Goal: Task Accomplishment & Management: Use online tool/utility

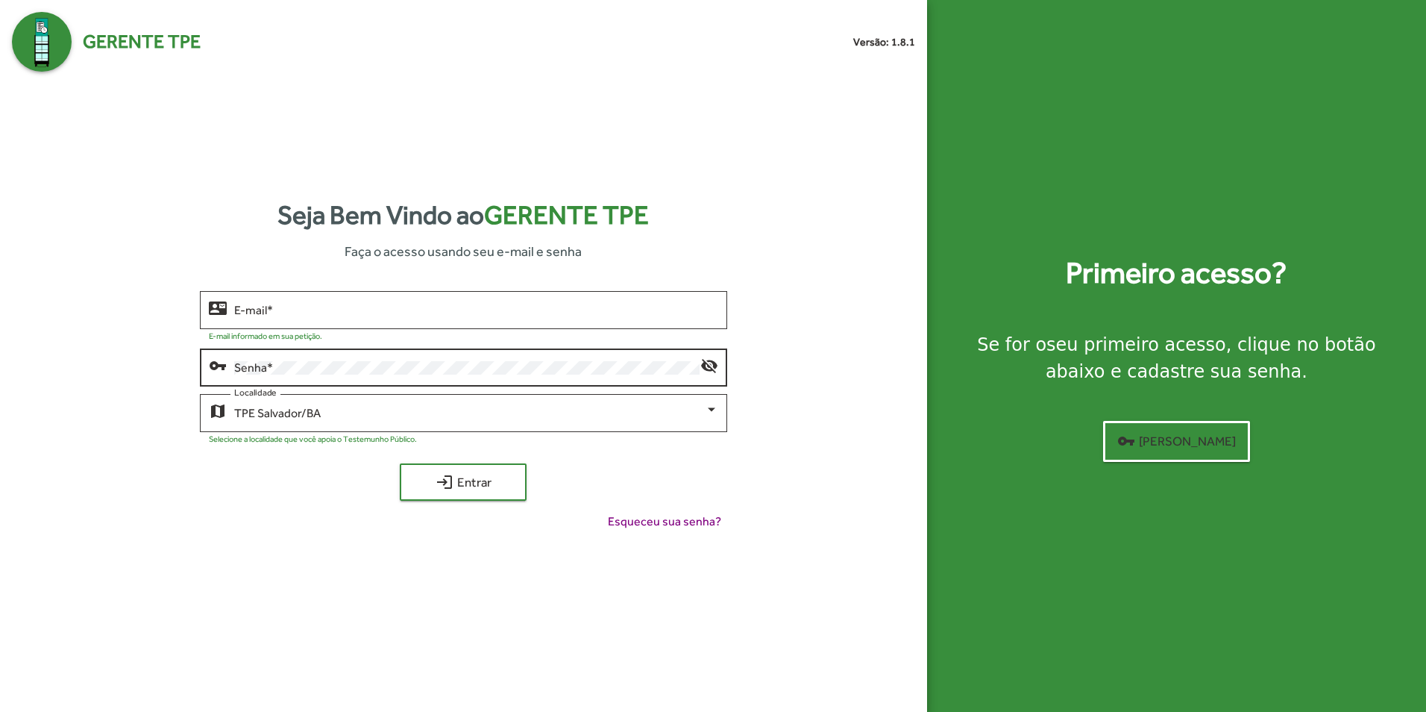
click at [353, 355] on div "Senha *" at bounding box center [466, 365] width 465 height 41
click at [297, 310] on input "E-mail *" at bounding box center [475, 310] width 483 height 13
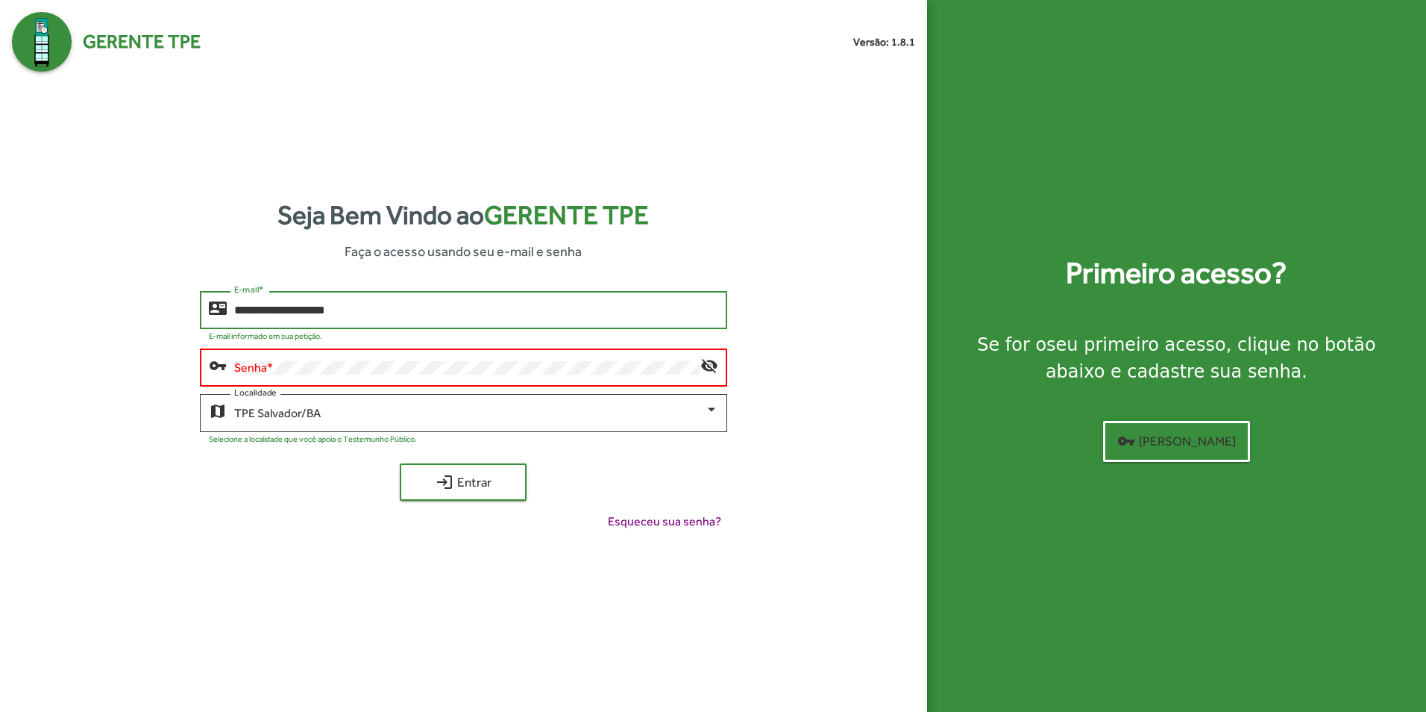
type input "**********"
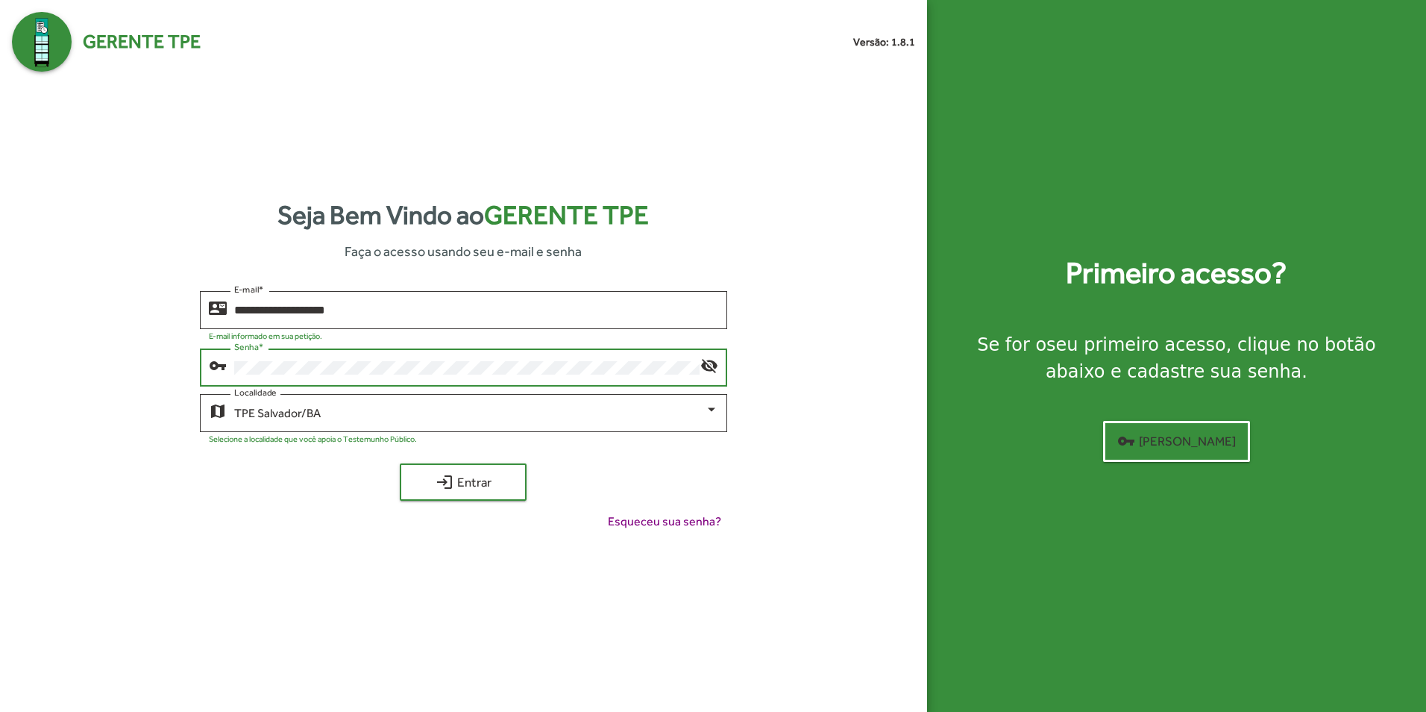
click at [400, 463] on button "login Entrar" at bounding box center [463, 481] width 127 height 37
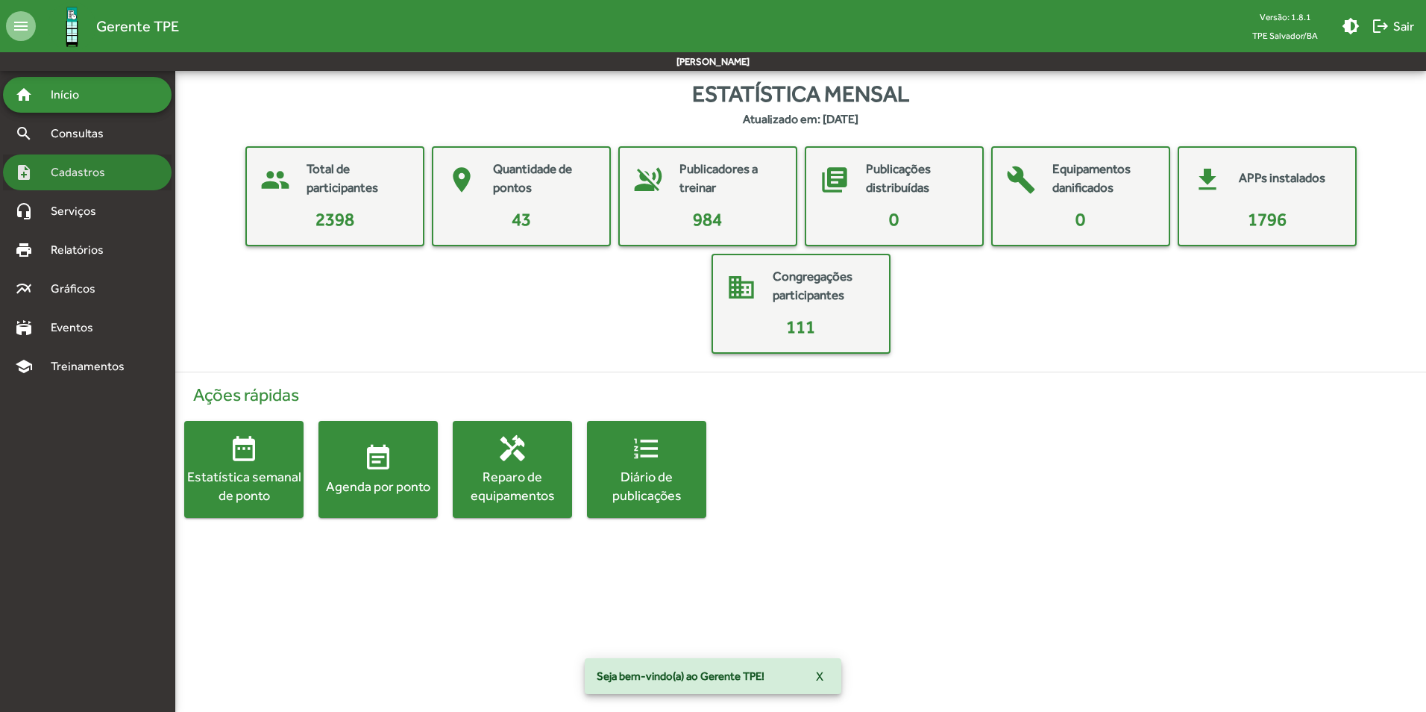
click at [69, 172] on span "Cadastros" at bounding box center [83, 172] width 83 height 18
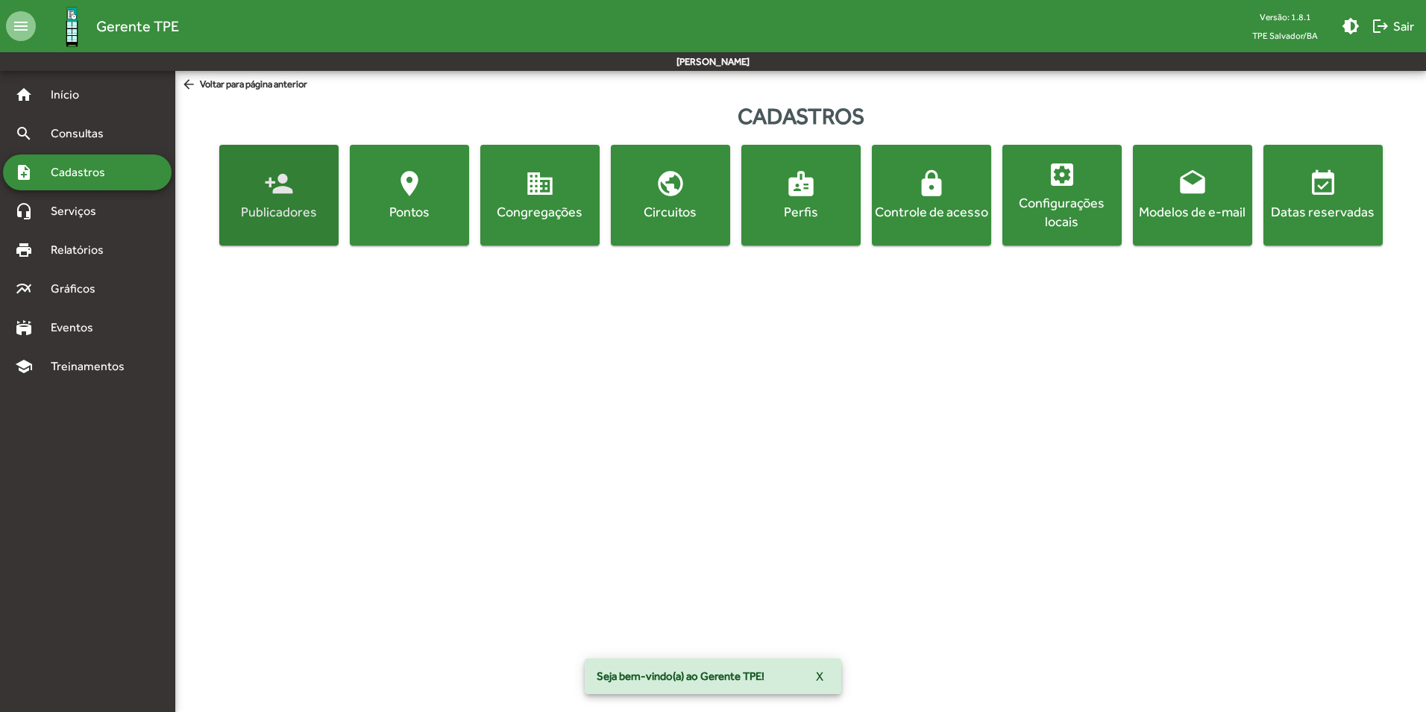
click at [277, 198] on mat-icon "person_add" at bounding box center [279, 184] width 30 height 30
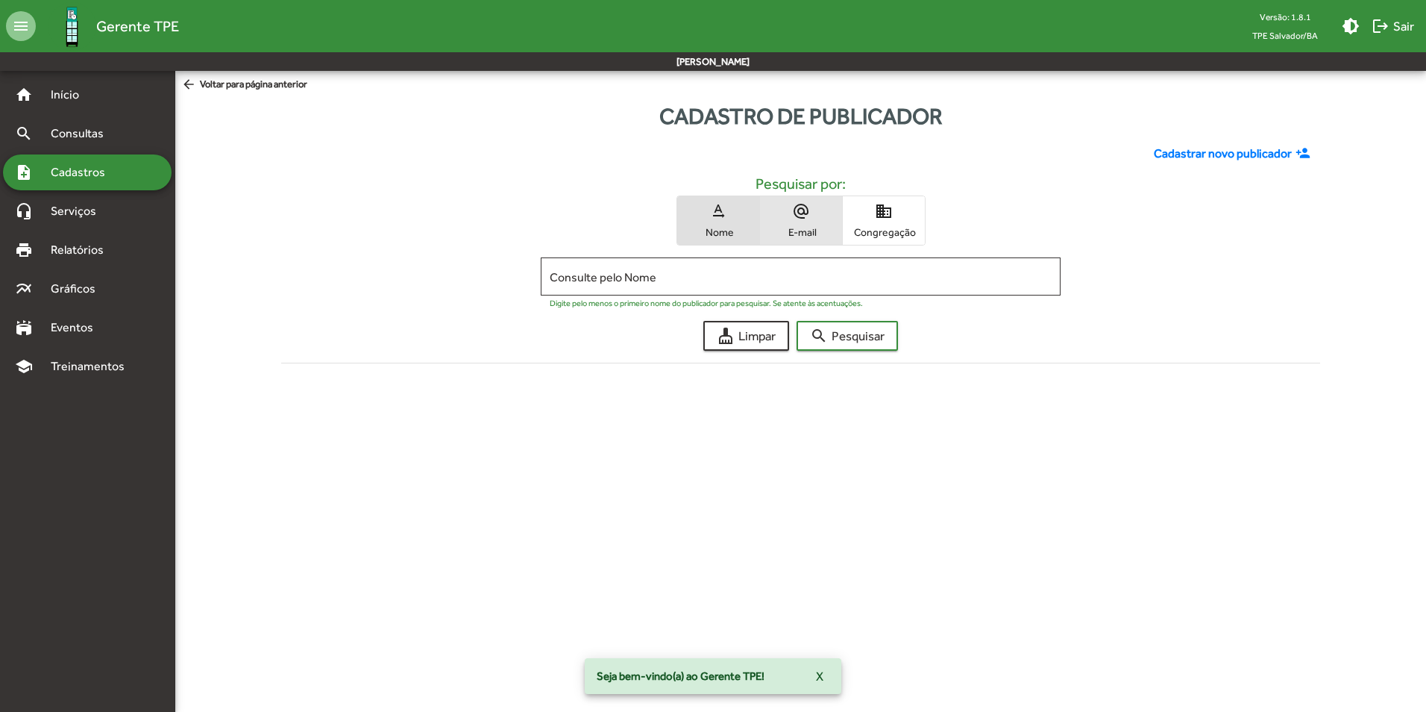
click at [813, 211] on span "alternate_email E-mail" at bounding box center [801, 220] width 82 height 48
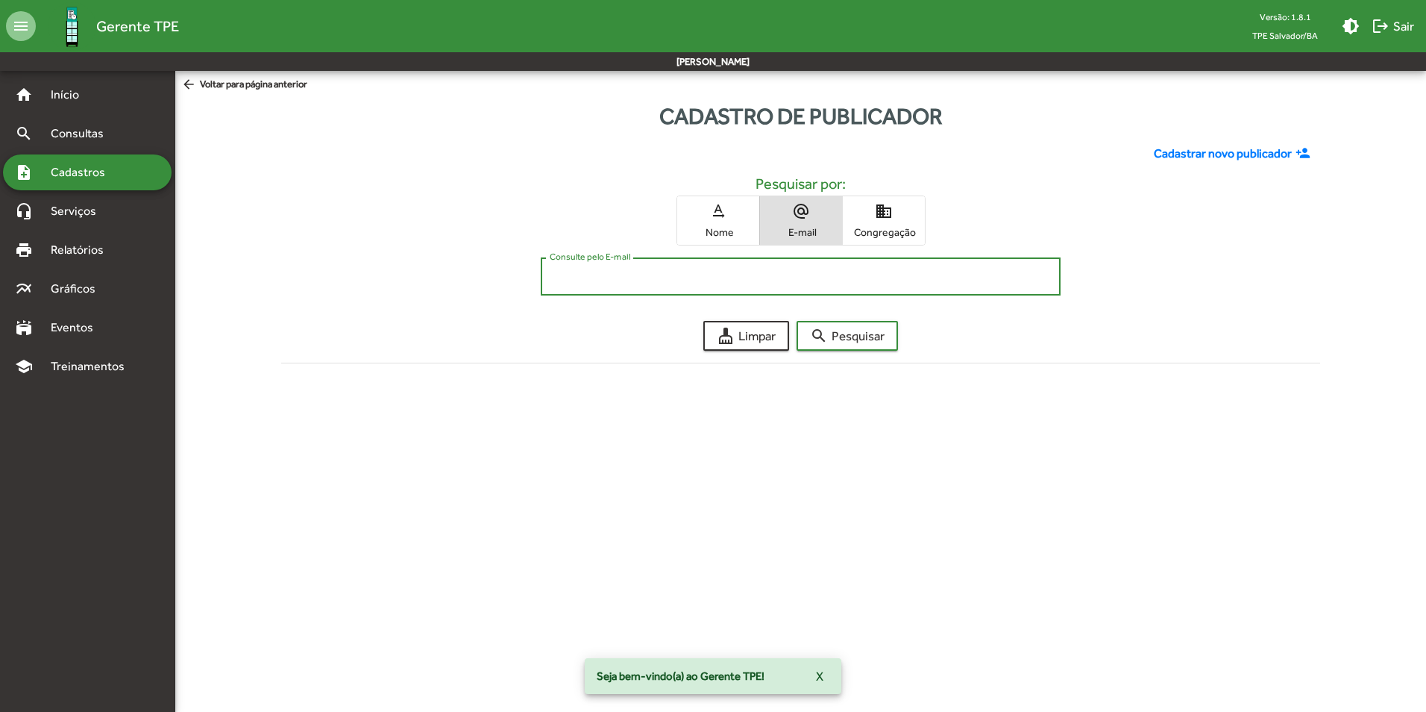
click at [595, 275] on input "Consulte pelo E-mail" at bounding box center [801, 276] width 502 height 13
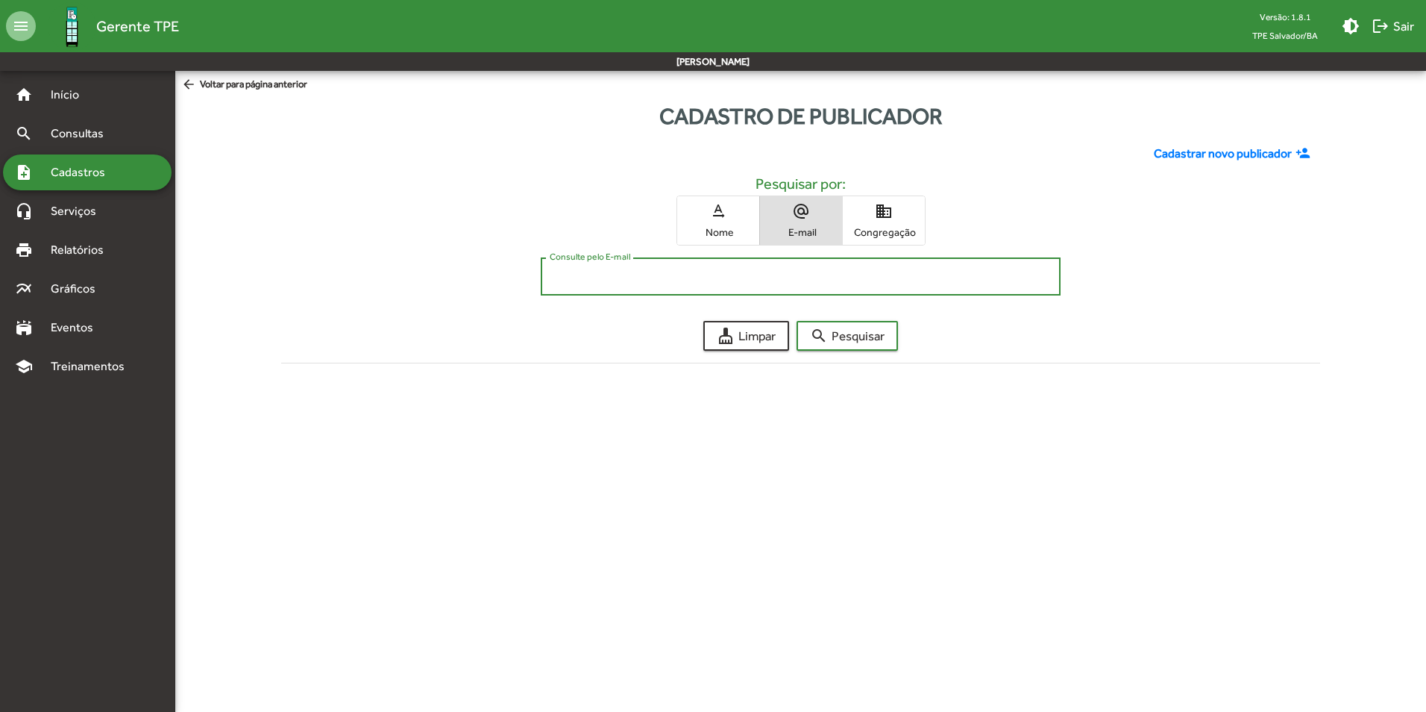
paste input "**********"
type input "**********"
click at [847, 339] on span "search Pesquisar" at bounding box center [847, 335] width 75 height 27
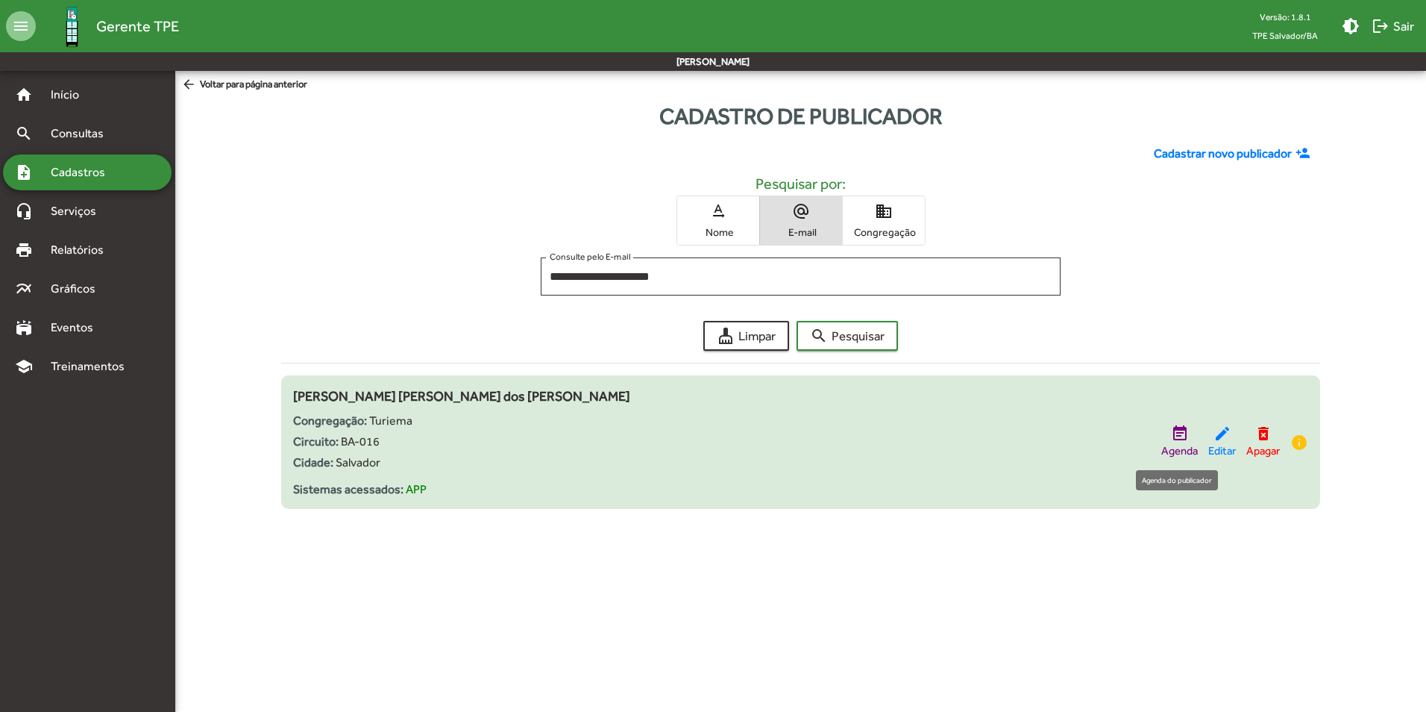
click at [1181, 435] on mat-icon "event_note" at bounding box center [1180, 433] width 18 height 18
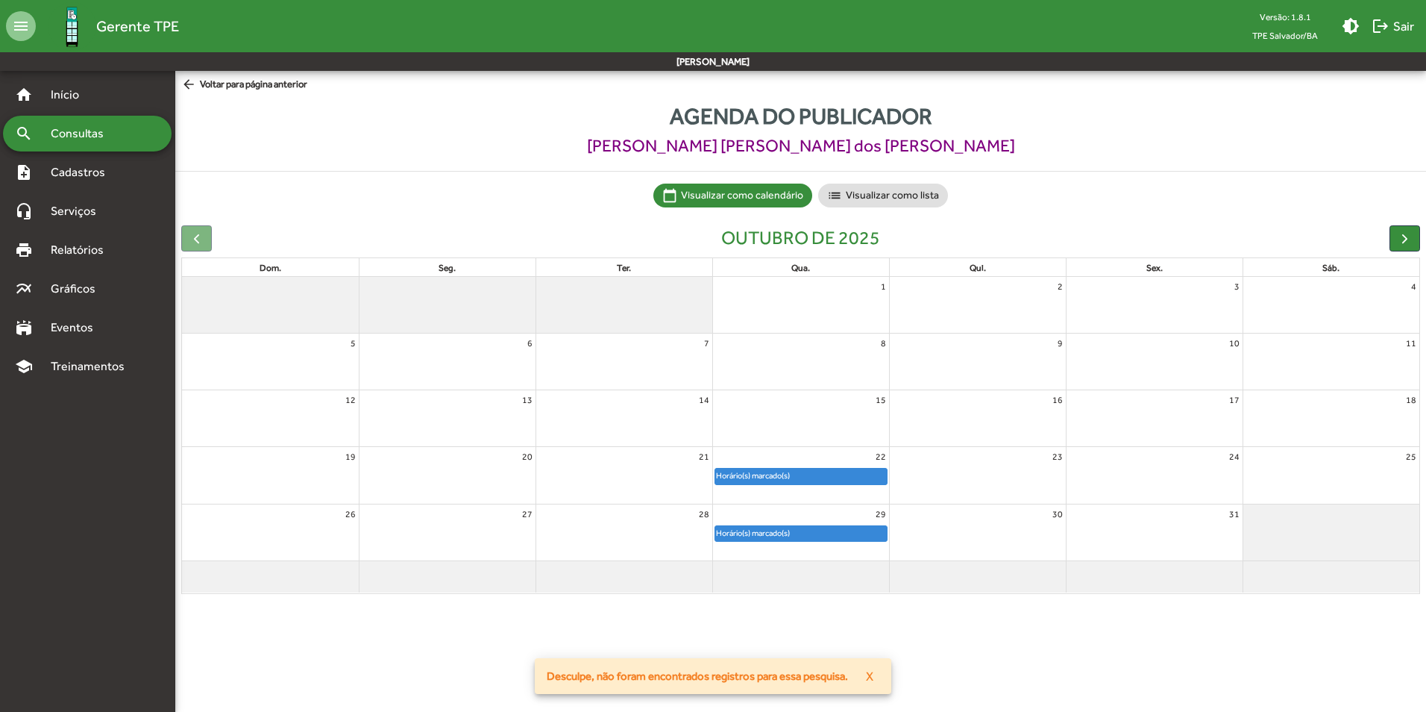
click at [779, 474] on div "Horário(s) marcado(s)" at bounding box center [752, 475] width 75 height 14
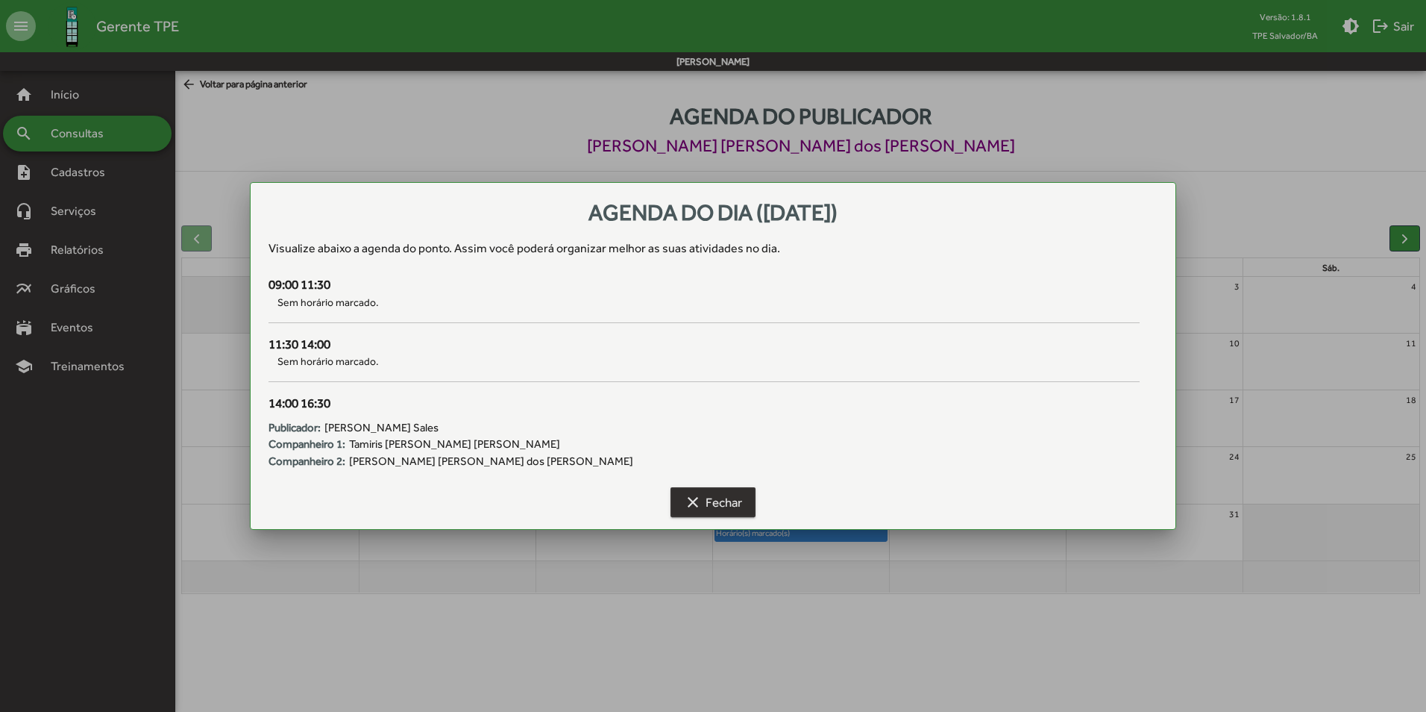
click at [739, 492] on span "clear Fechar" at bounding box center [713, 502] width 58 height 27
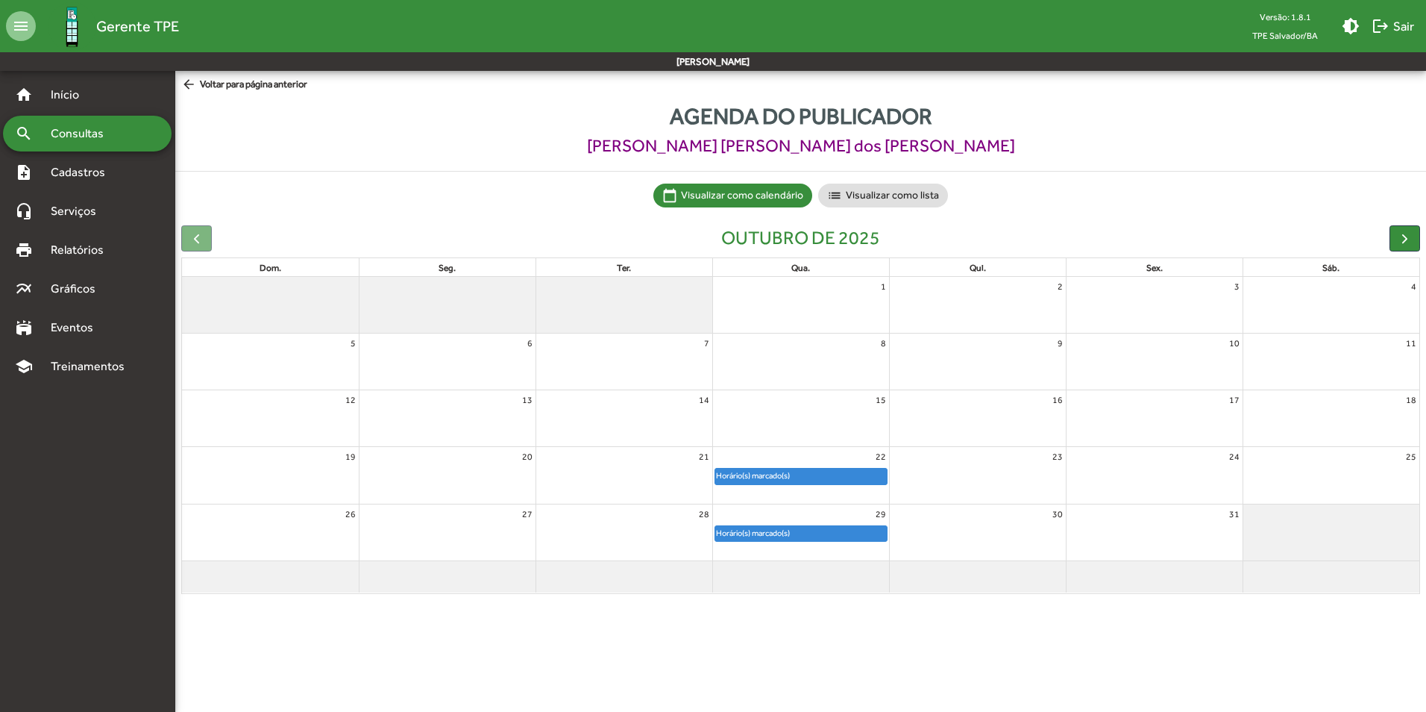
click at [189, 83] on mat-icon "arrow_back" at bounding box center [190, 85] width 19 height 16
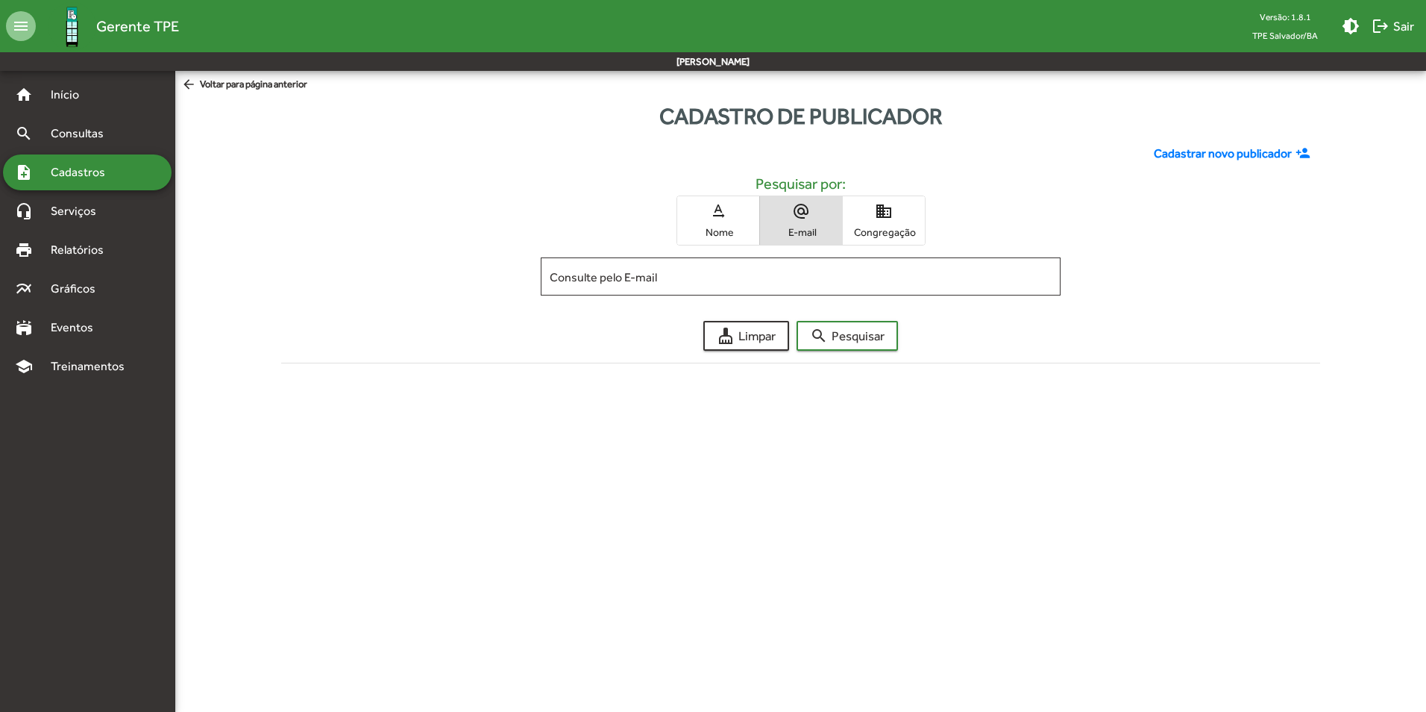
type input "**********"
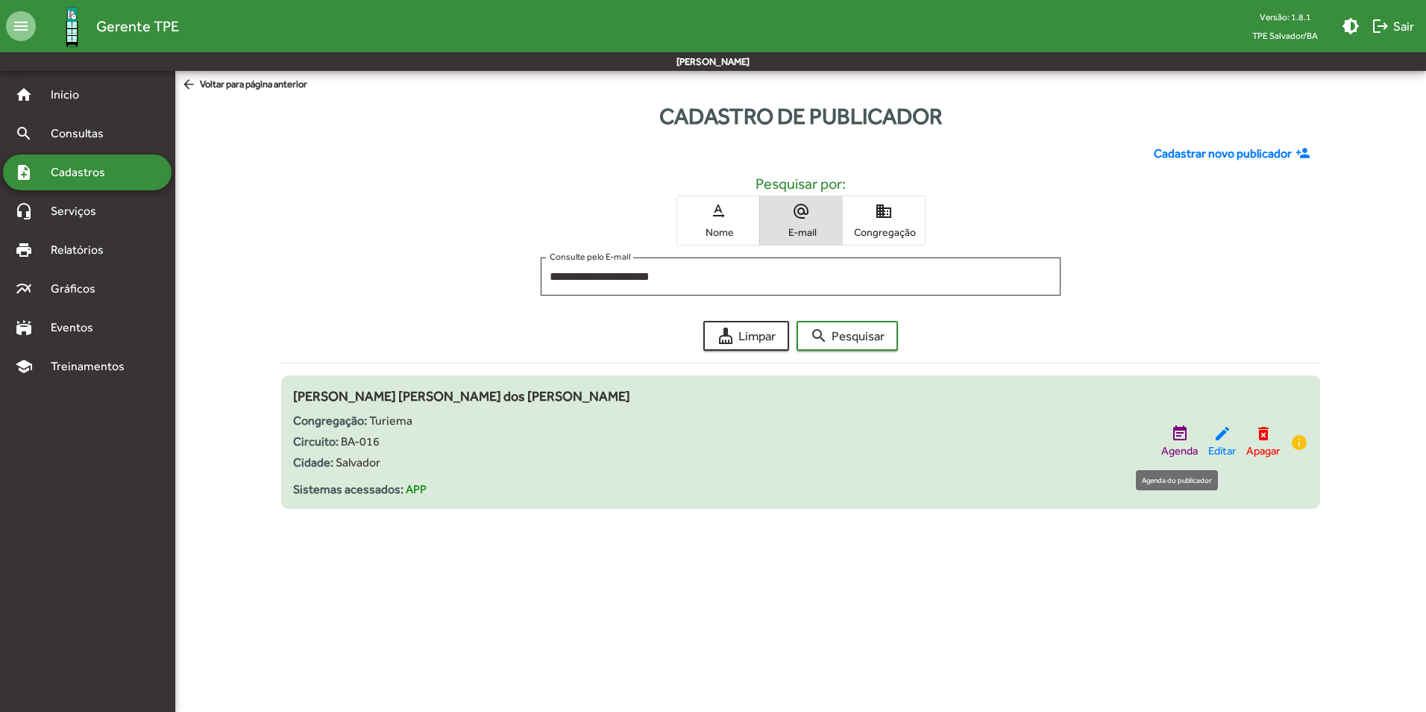
click at [1176, 433] on mat-icon "event_note" at bounding box center [1180, 433] width 18 height 18
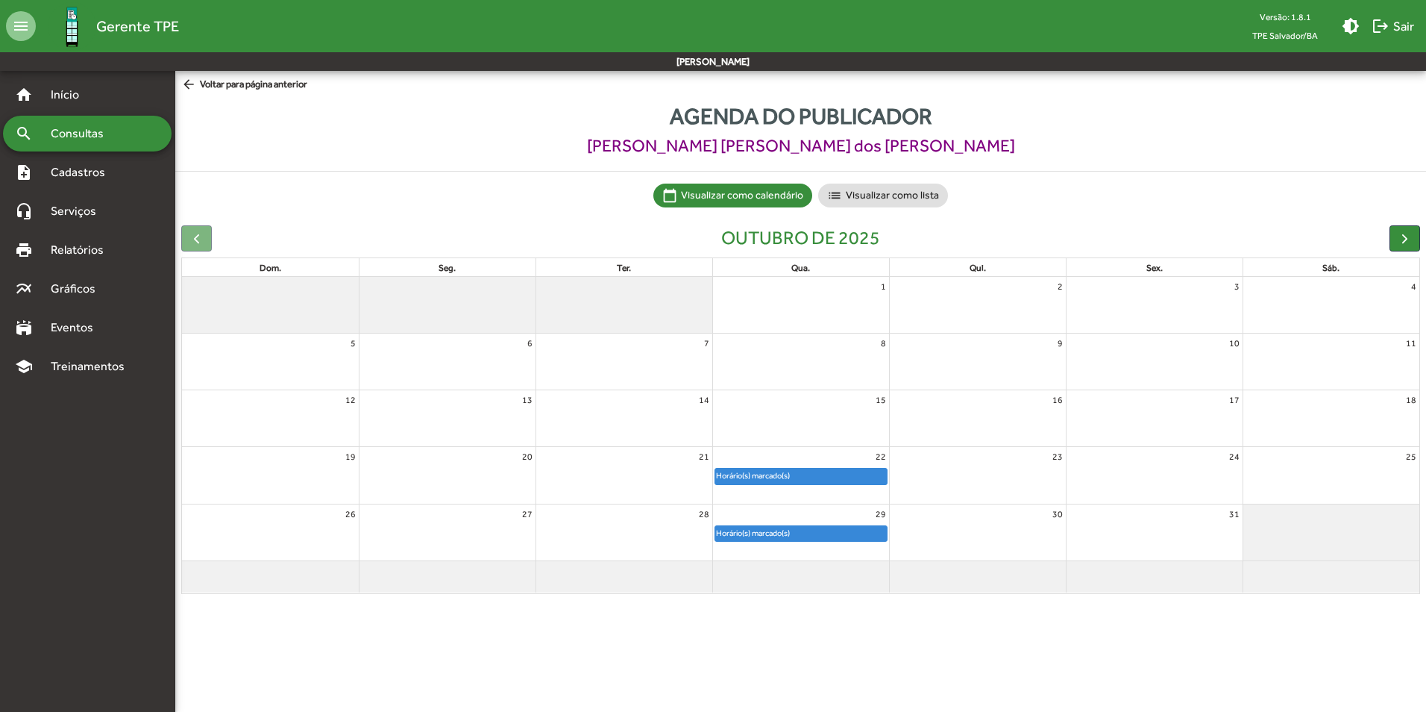
click at [800, 536] on div "Horário(s) marcado(s)" at bounding box center [801, 533] width 172 height 15
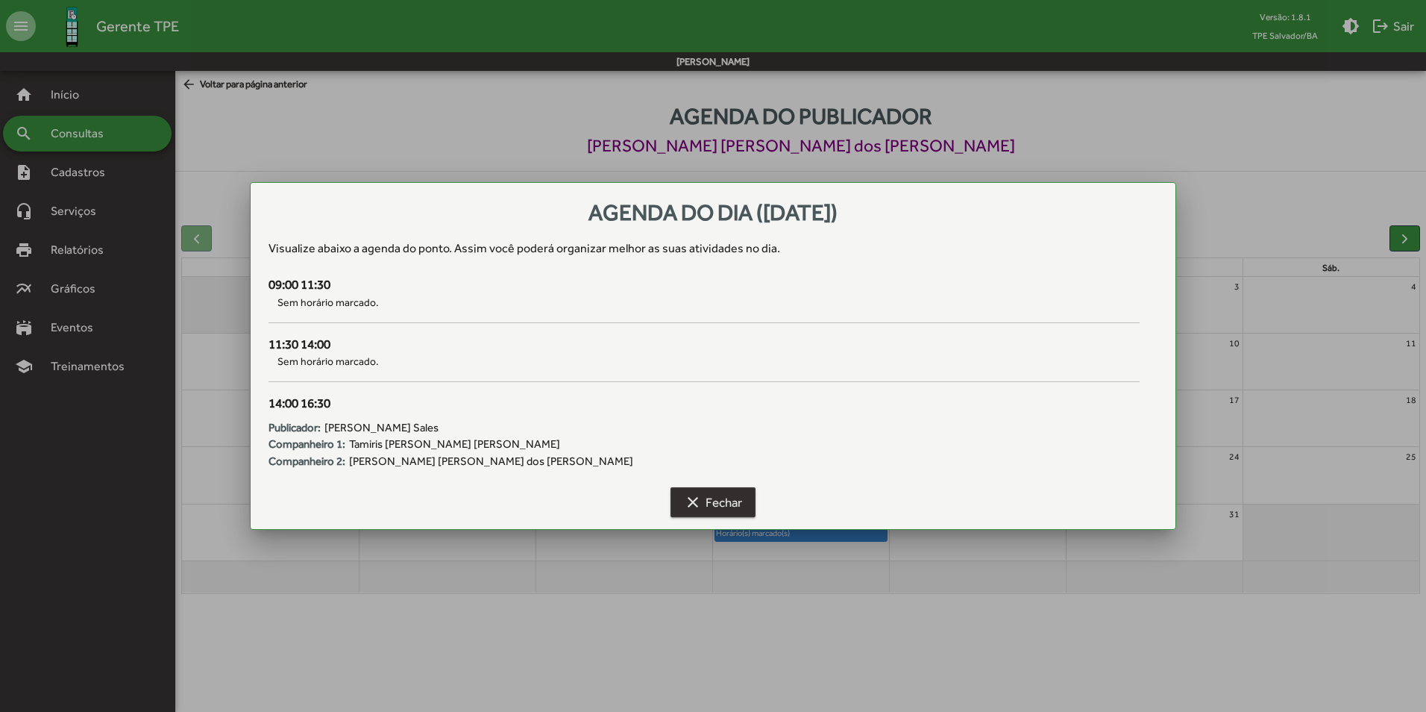
click at [726, 498] on span "clear Fechar" at bounding box center [713, 502] width 58 height 27
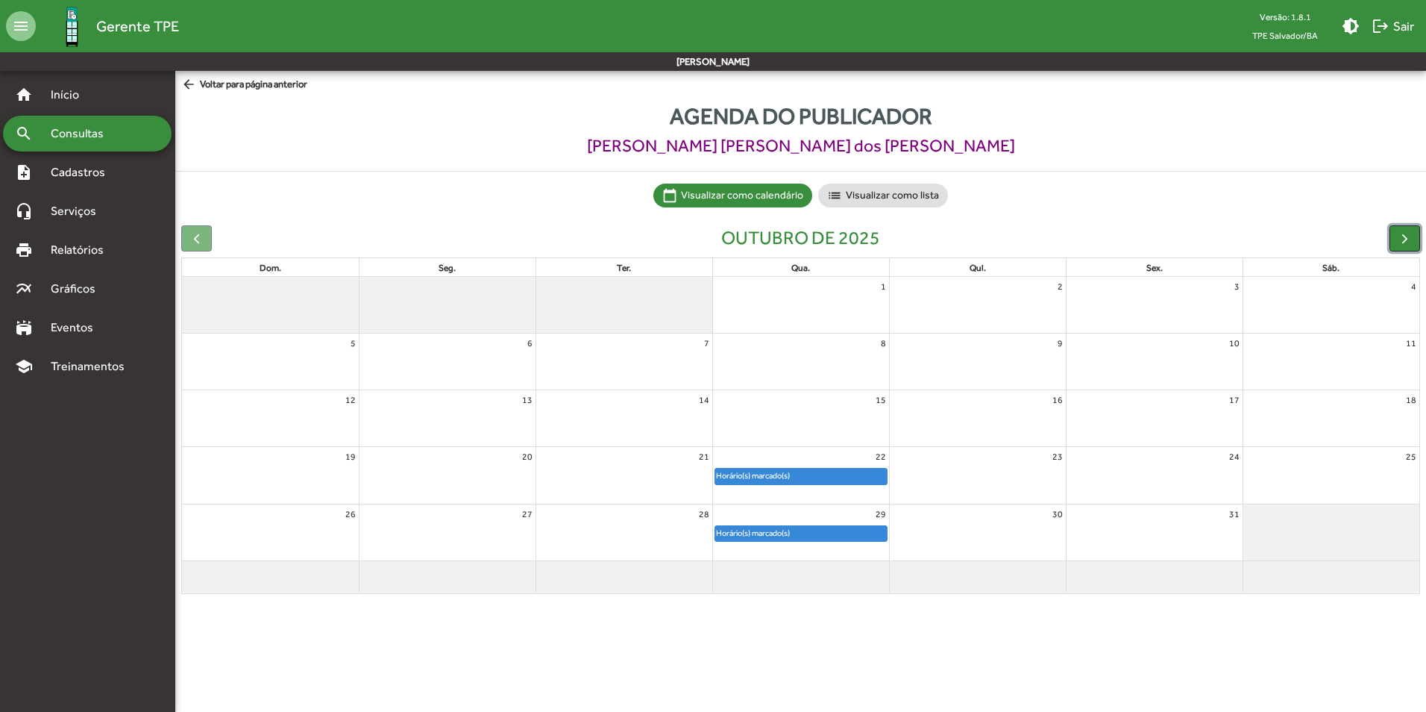
click at [1402, 239] on span "button" at bounding box center [1405, 238] width 16 height 16
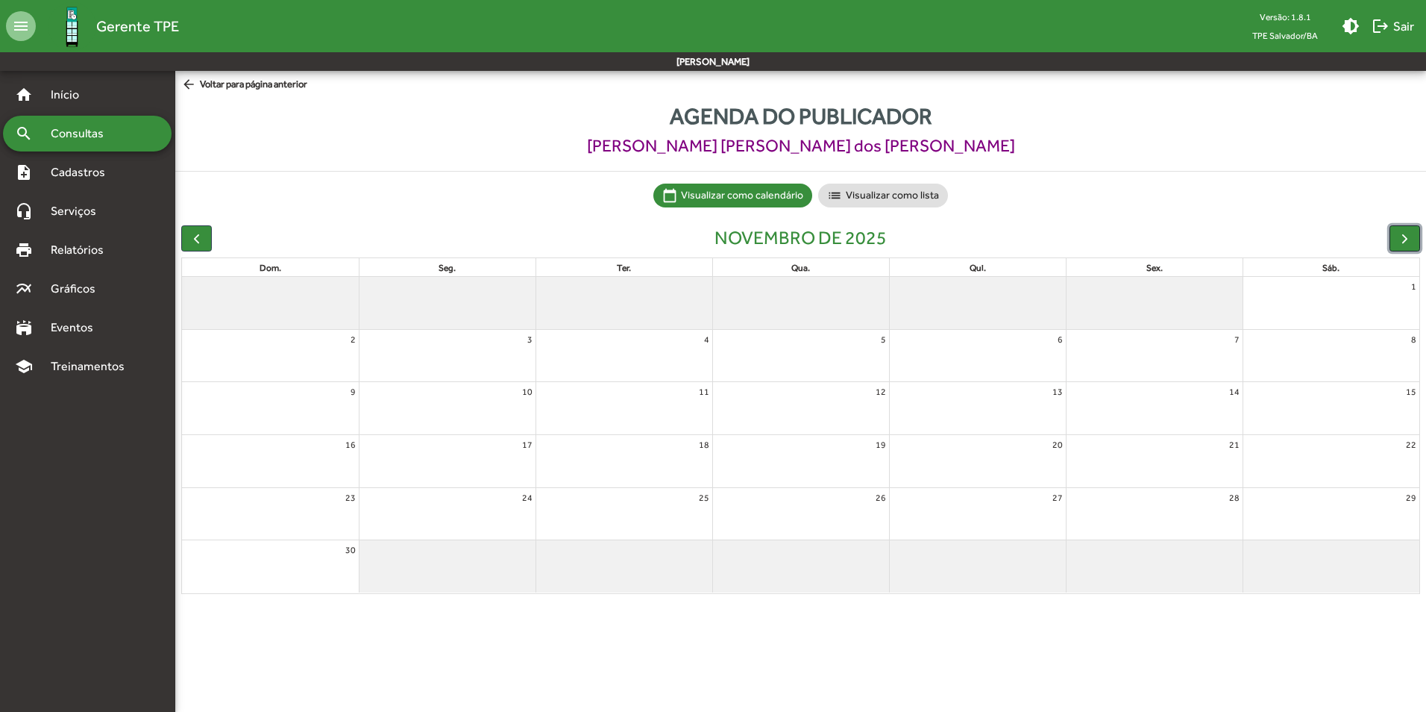
click at [1402, 239] on span "button" at bounding box center [1405, 238] width 16 height 16
